Goal: Task Accomplishment & Management: Use online tool/utility

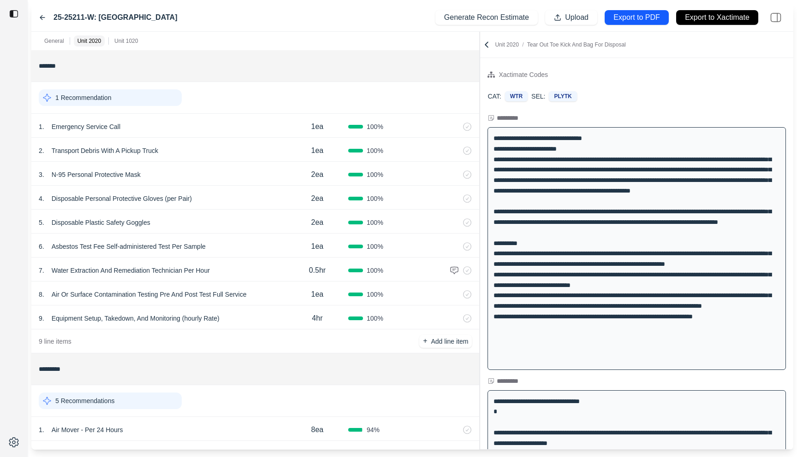
scroll to position [105, 0]
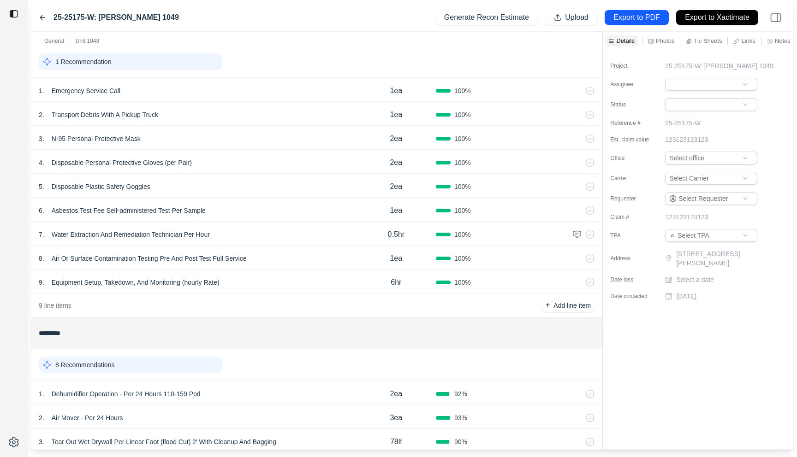
scroll to position [78, 0]
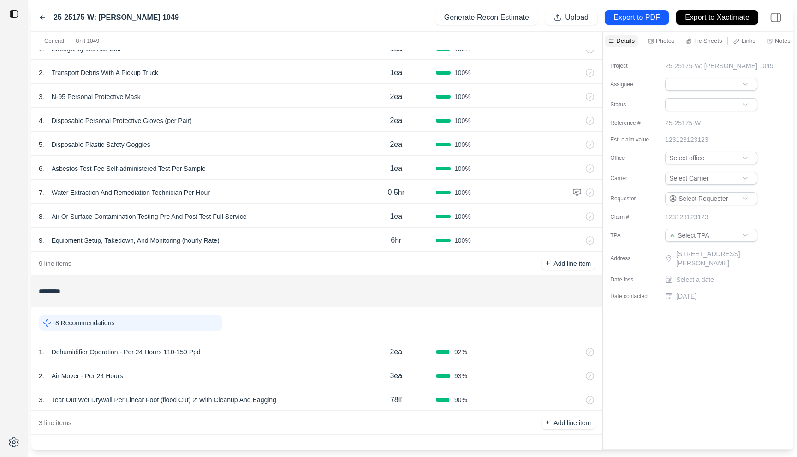
click at [261, 349] on div "1 . Dehumidifier Operation - Per 24 Hours 110-159 Ppd" at bounding box center [198, 352] width 318 height 13
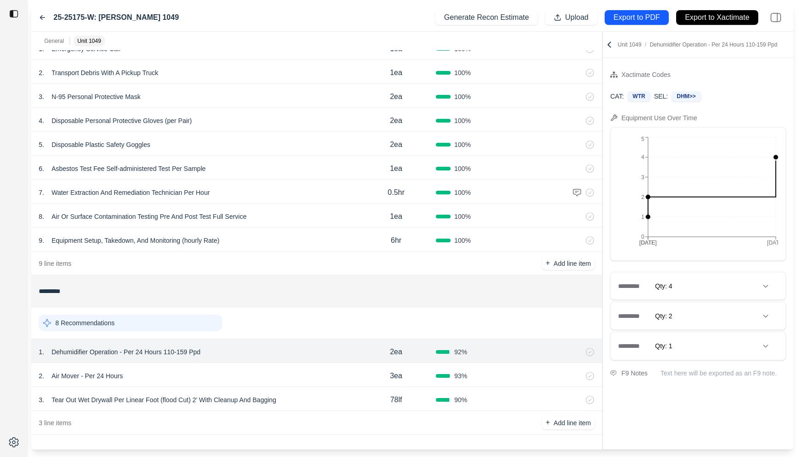
click at [312, 404] on div "3 . Tear Out Wet Drywall Per Linear Foot (flood Cut) 2' With Cleanup And Bagging" at bounding box center [198, 400] width 318 height 13
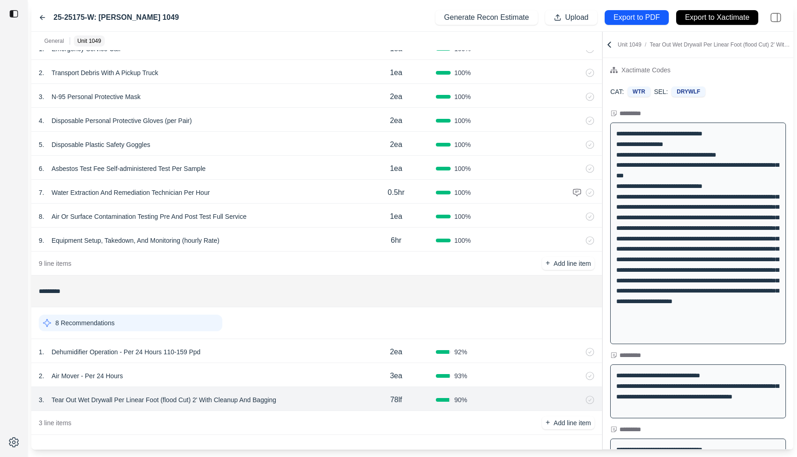
scroll to position [0, 0]
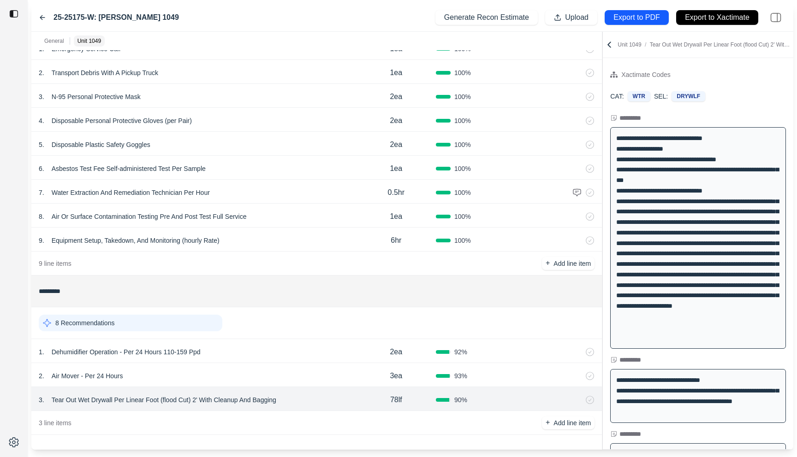
click at [41, 13] on div "25-25175-W: [PERSON_NAME] 1049" at bounding box center [109, 17] width 140 height 11
click at [42, 17] on icon at bounding box center [42, 17] width 7 height 7
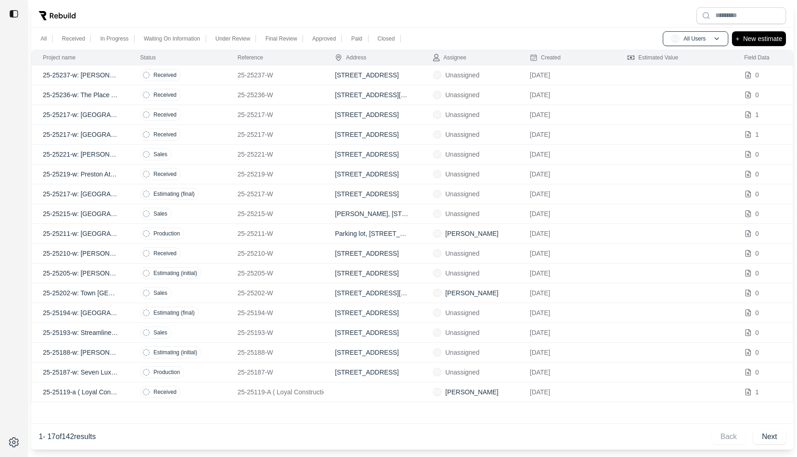
click at [197, 73] on td "Received" at bounding box center [177, 75] width 97 height 20
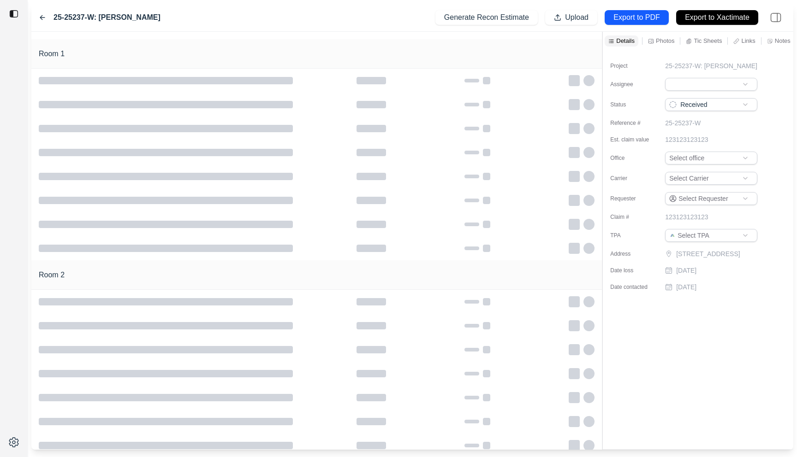
click at [44, 17] on icon at bounding box center [42, 17] width 7 height 7
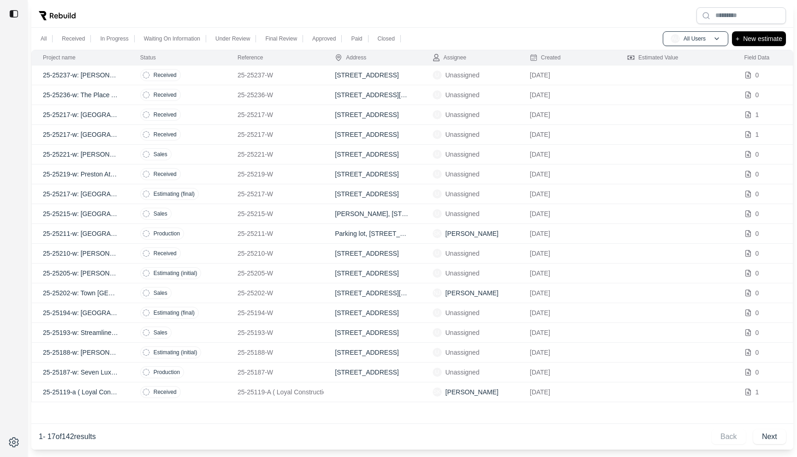
click at [225, 93] on td "Received" at bounding box center [177, 95] width 97 height 20
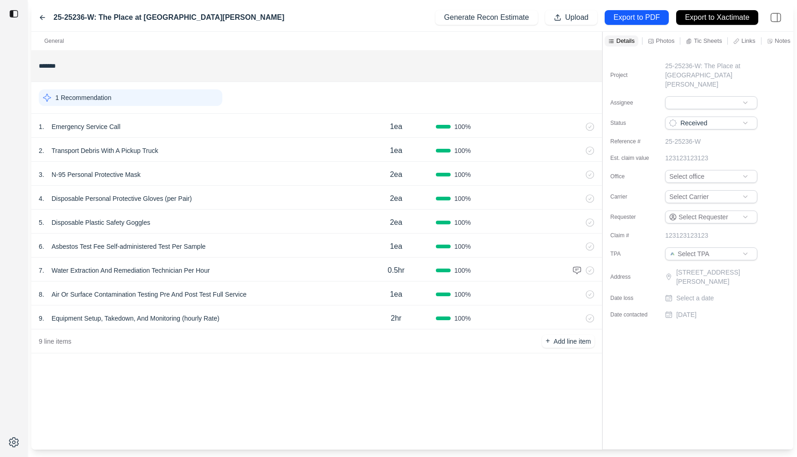
click at [223, 146] on div "2 . Transport Debris With A Pickup Truck" at bounding box center [198, 150] width 318 height 13
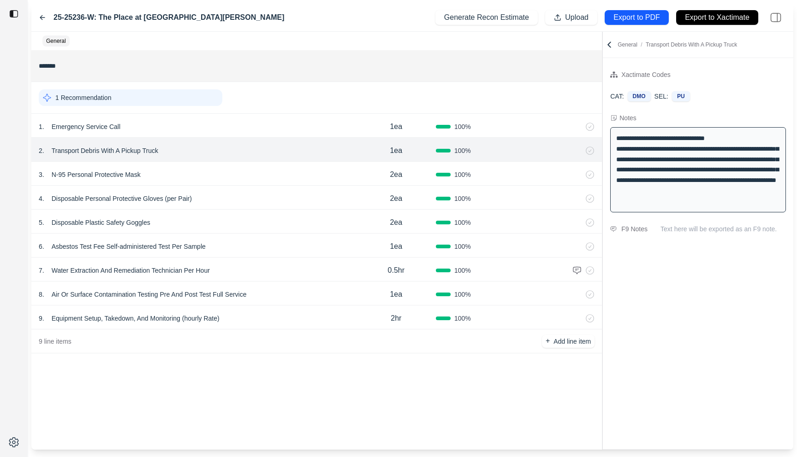
click at [42, 18] on icon at bounding box center [42, 17] width 7 height 7
